Goal: Find specific page/section: Find specific page/section

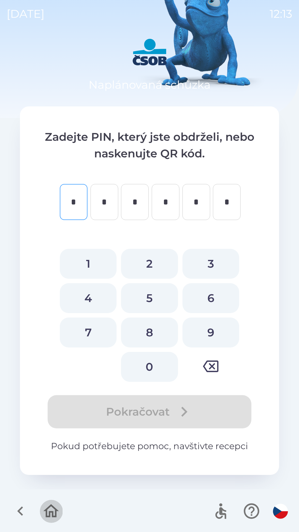
click at [51, 515] on icon "button" at bounding box center [51, 511] width 19 height 19
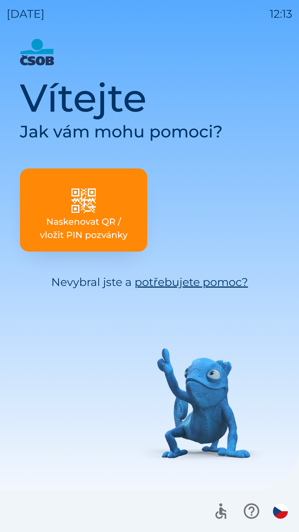
click at [178, 284] on link "potřebujete pomoc?" at bounding box center [192, 282] width 114 height 14
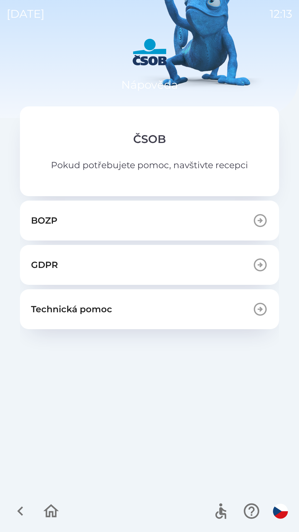
click at [21, 507] on icon "button" at bounding box center [20, 511] width 19 height 19
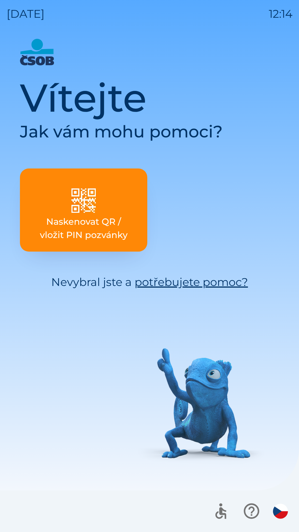
click at [174, 282] on link "potřebujete pomoc?" at bounding box center [192, 282] width 114 height 14
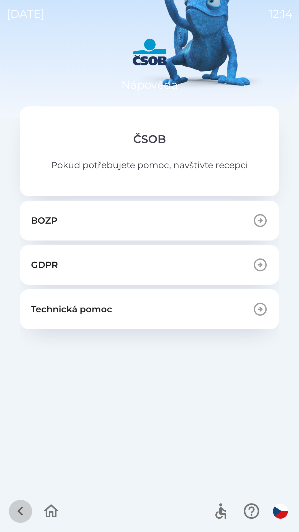
click at [21, 507] on icon "button" at bounding box center [20, 510] width 6 height 9
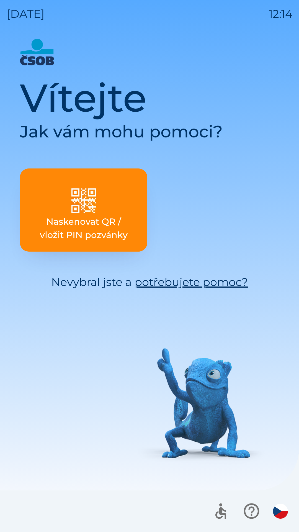
click at [80, 214] on button "Naskenovat QR / vložit PIN pozvánky" at bounding box center [83, 209] width 127 height 83
